Goal: Task Accomplishment & Management: Complete application form

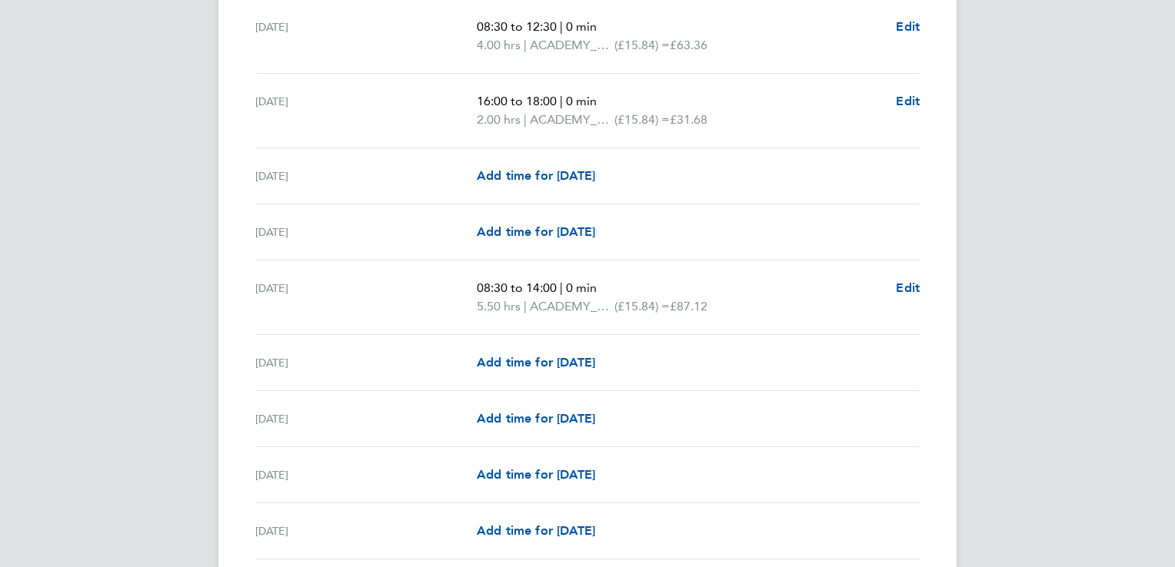
scroll to position [744, 0]
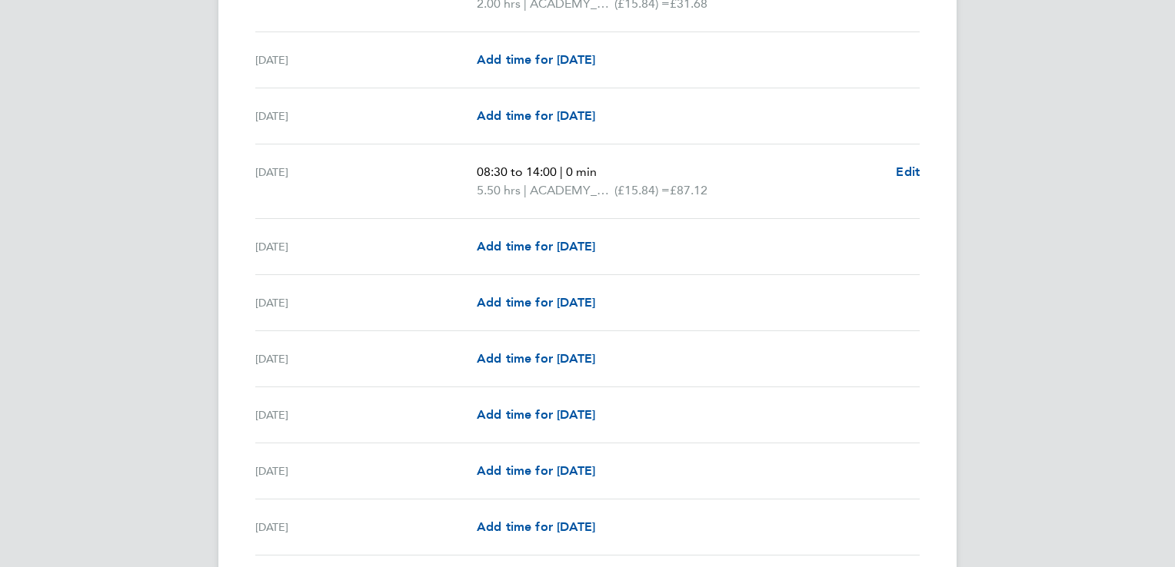
scroll to position [863, 0]
click at [509, 244] on span "Add time for [DATE]" at bounding box center [536, 245] width 118 height 15
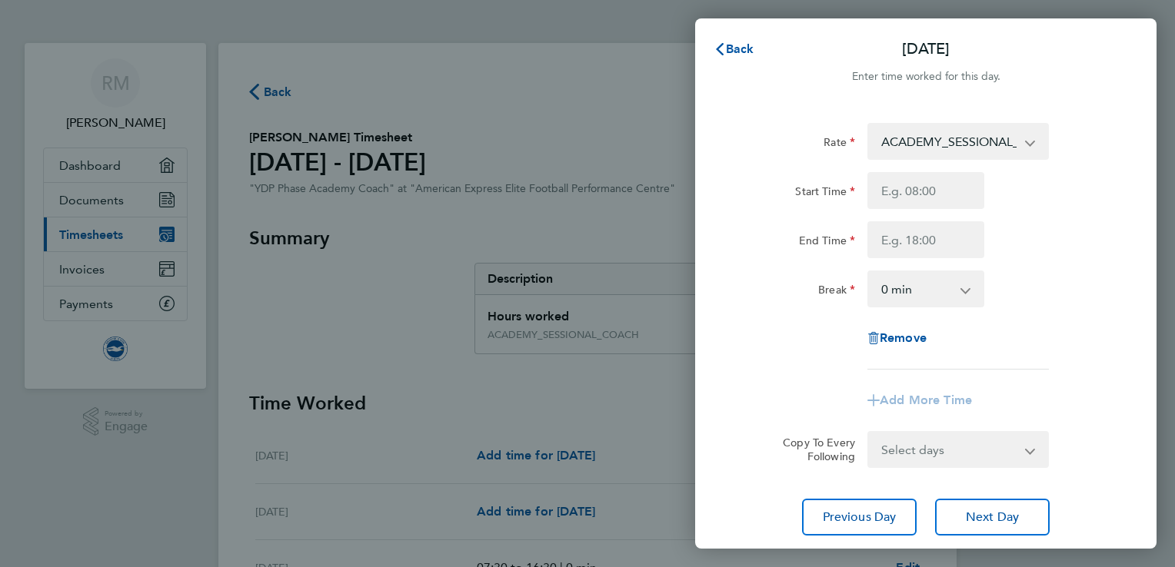
click at [933, 214] on div "Start Time End Time" at bounding box center [925, 215] width 387 height 86
click at [926, 191] on input "Start Time" at bounding box center [925, 190] width 117 height 37
type input ":"
type input "14:00"
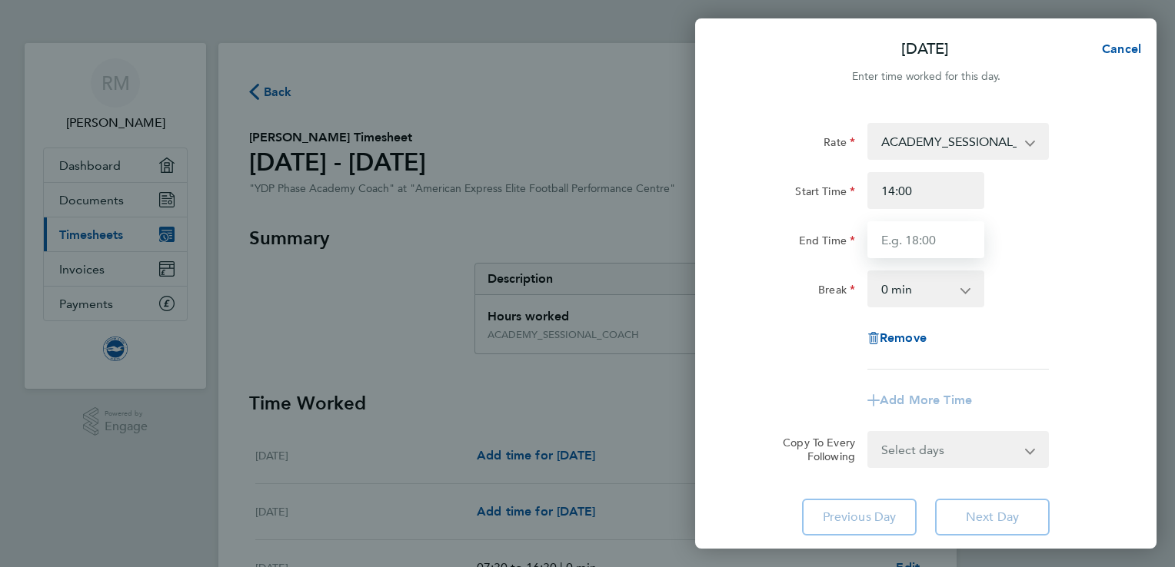
click at [942, 240] on input "End Time" at bounding box center [925, 239] width 117 height 37
type input "19:00"
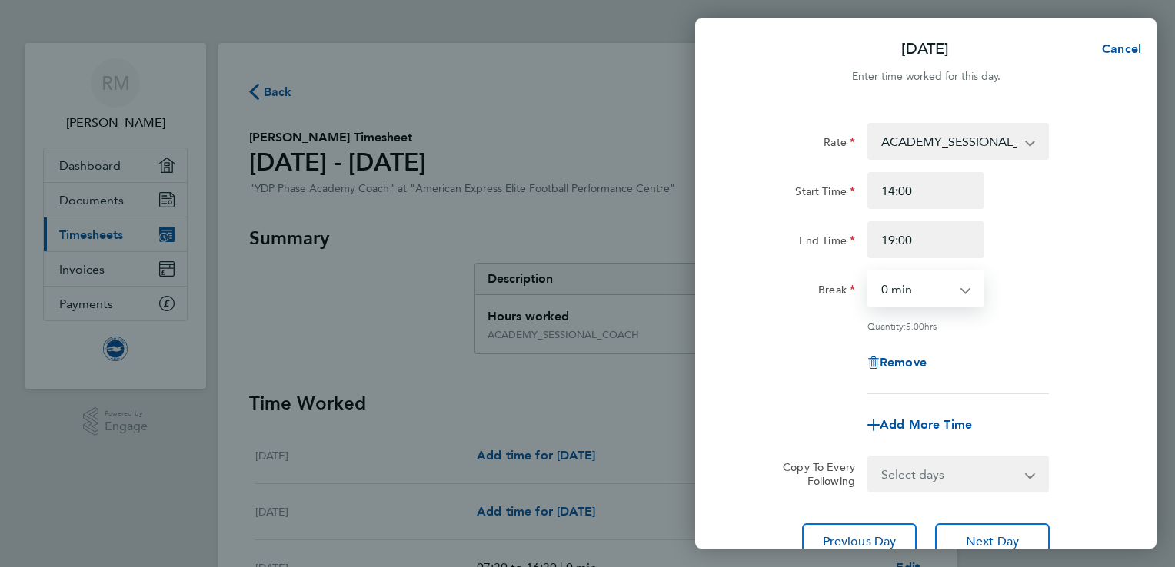
click at [932, 292] on select "0 min 15 min 30 min 45 min 60 min 75 min 90 min" at bounding box center [916, 289] width 95 height 34
select select "60"
click at [869, 272] on select "0 min 15 min 30 min 45 min 60 min 75 min 90 min" at bounding box center [916, 289] width 95 height 34
click at [1085, 348] on div "Remove" at bounding box center [925, 362] width 387 height 37
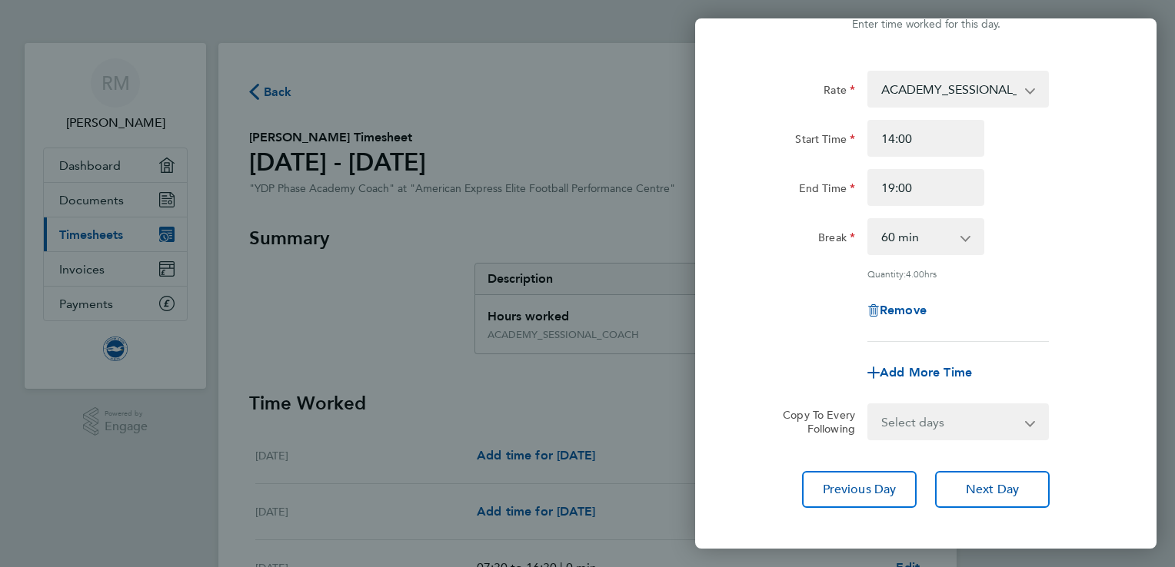
scroll to position [48, 0]
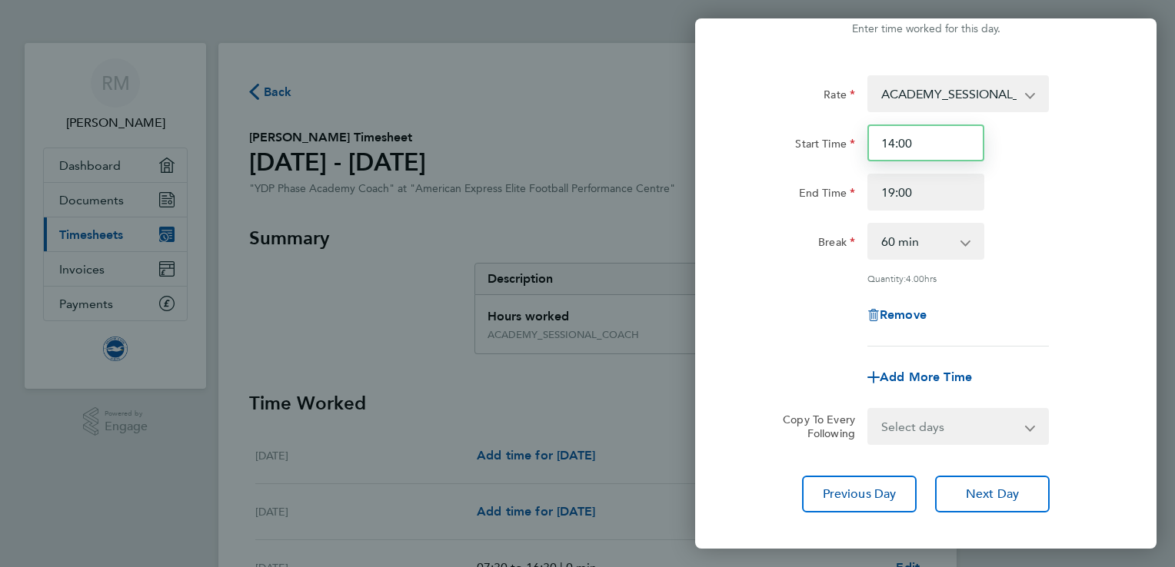
click at [922, 135] on input "14:00" at bounding box center [925, 143] width 117 height 37
type input "14:30"
click at [1096, 244] on div "Break 0 min 15 min 30 min 45 min 60 min 75 min 90 min" at bounding box center [925, 241] width 387 height 37
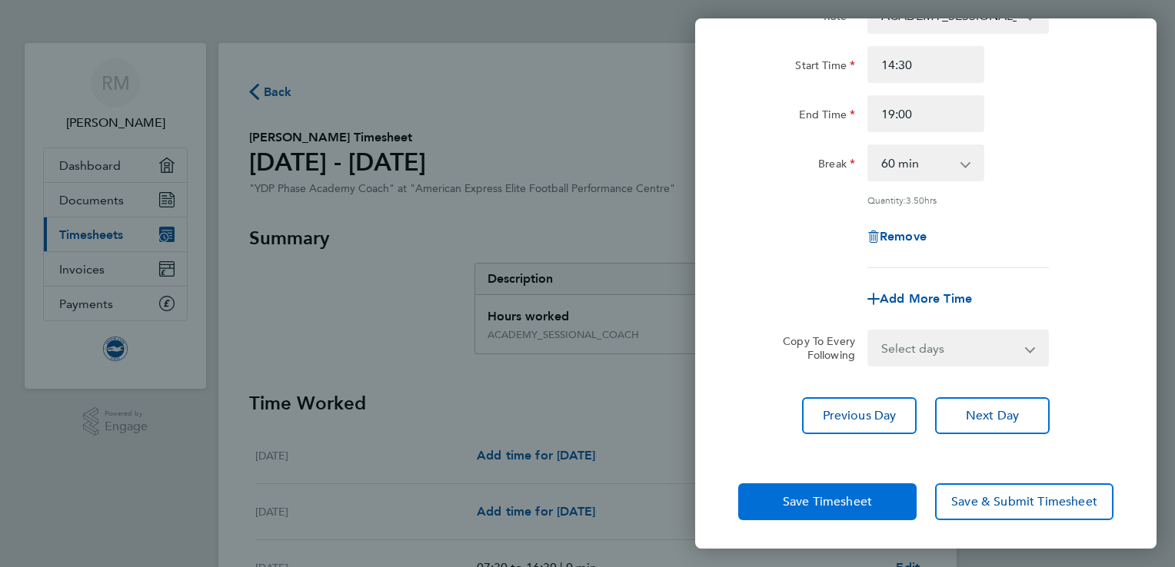
click at [843, 500] on span "Save Timesheet" at bounding box center [827, 501] width 89 height 15
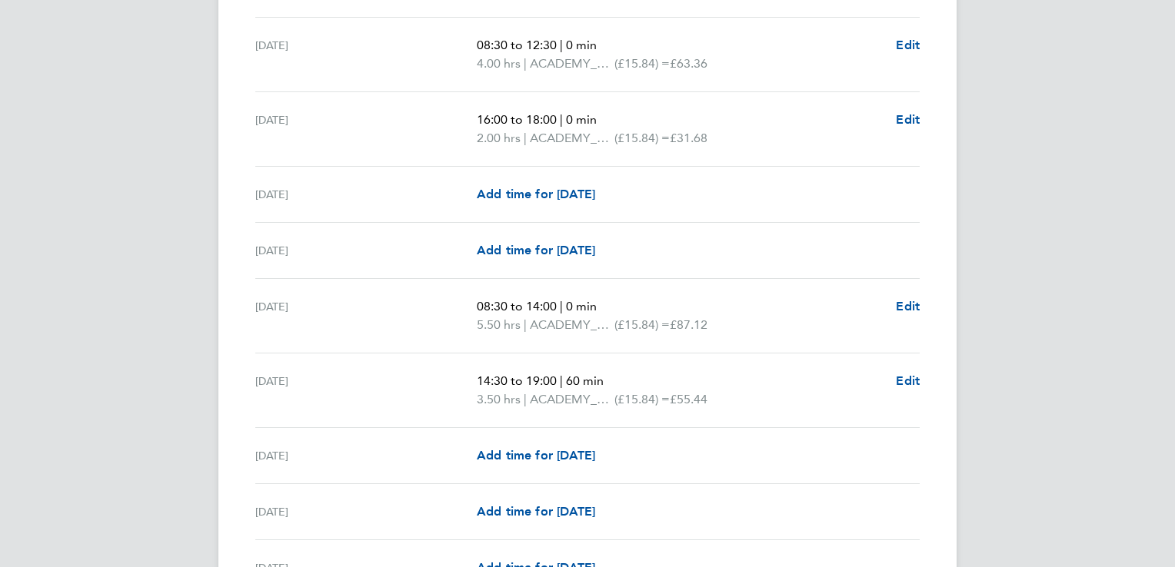
scroll to position [729, 0]
